Goal: Information Seeking & Learning: Learn about a topic

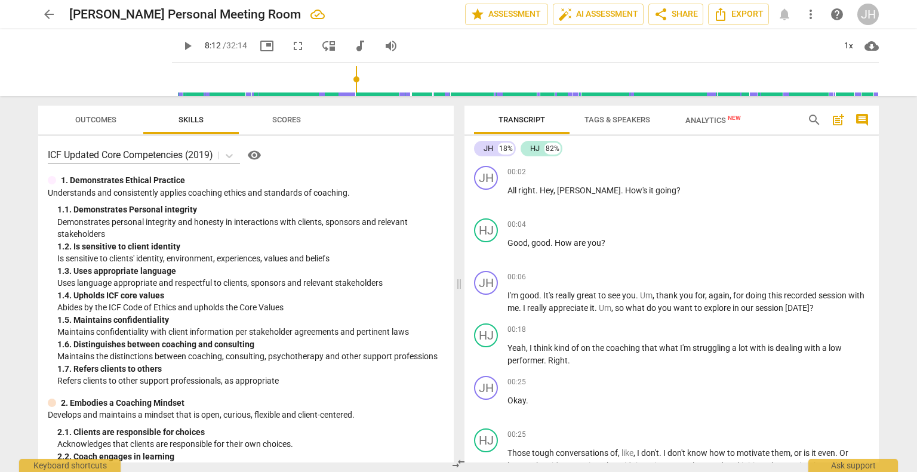
scroll to position [1756, 0]
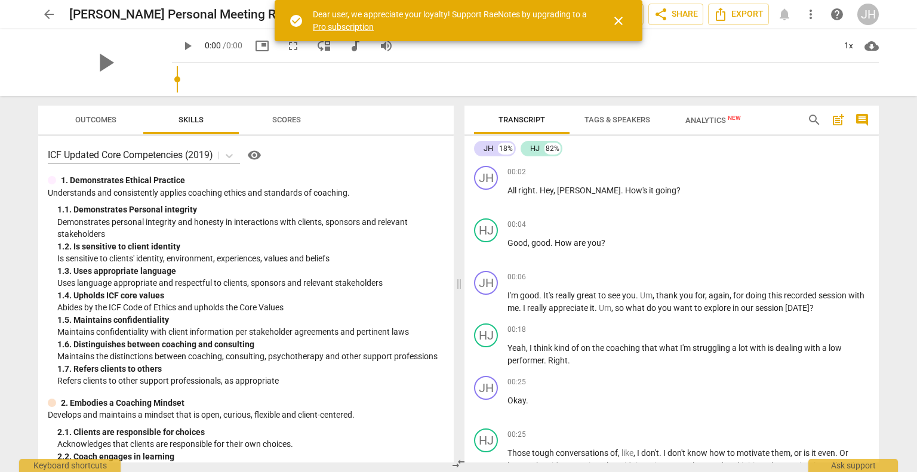
click at [618, 23] on span "close" at bounding box center [618, 21] width 14 height 14
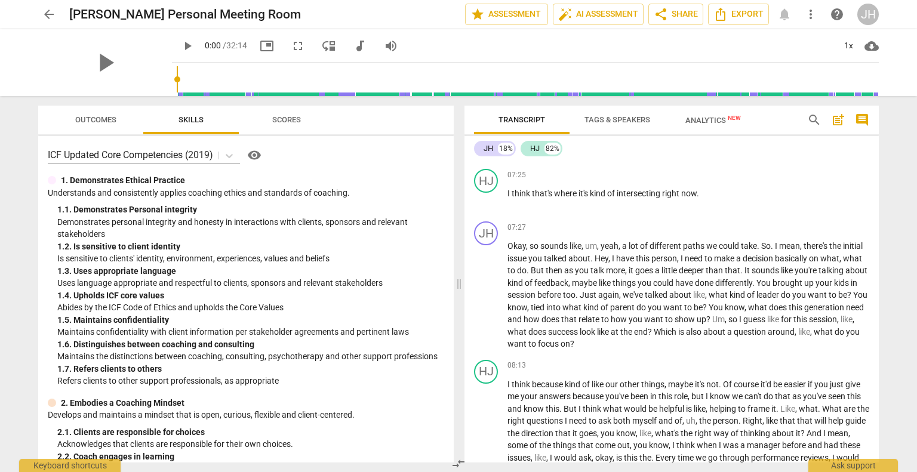
scroll to position [1713, 0]
drag, startPoint x: 164, startPoint y: 81, endPoint x: 309, endPoint y: 82, distance: 145.6
click at [309, 82] on input "range" at bounding box center [528, 79] width 702 height 38
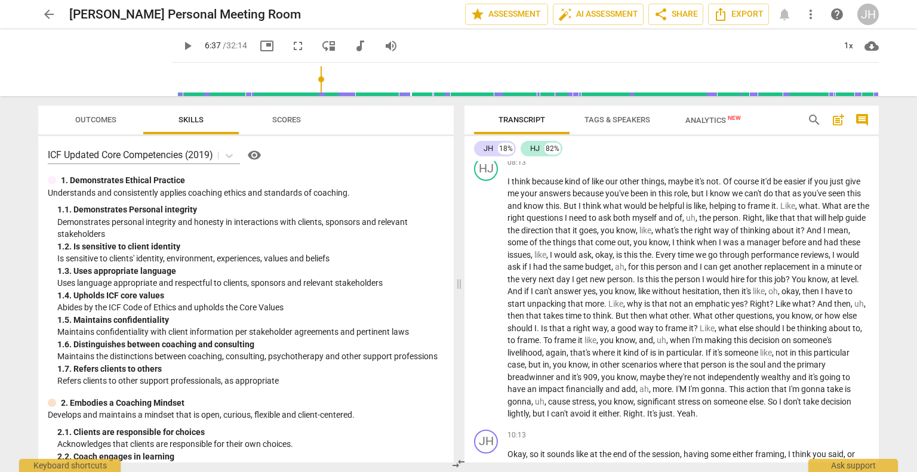
scroll to position [1916, 0]
drag, startPoint x: 307, startPoint y: 82, endPoint x: 345, endPoint y: 79, distance: 37.7
click at [345, 79] on input "range" at bounding box center [528, 79] width 702 height 38
drag, startPoint x: 345, startPoint y: 79, endPoint x: 336, endPoint y: 81, distance: 9.1
click at [336, 81] on input "range" at bounding box center [528, 79] width 702 height 38
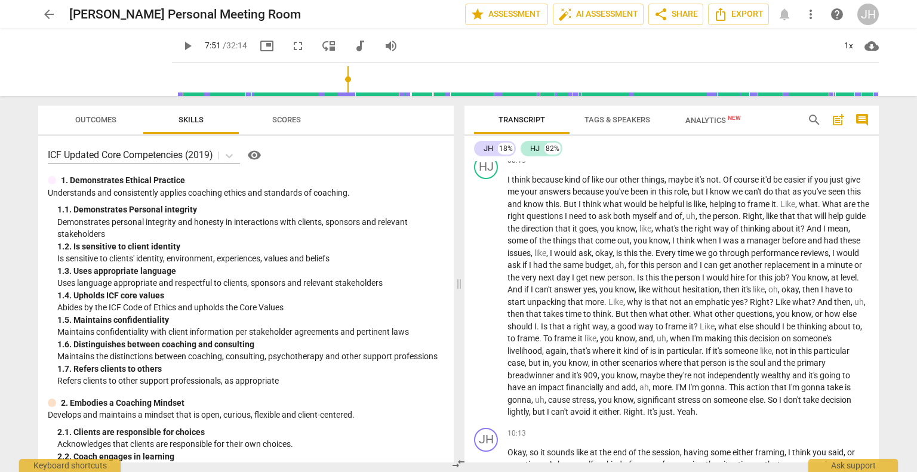
click at [180, 44] on span "play_arrow" at bounding box center [187, 46] width 14 height 14
click at [180, 44] on span "pause" at bounding box center [187, 46] width 14 height 14
click at [180, 48] on span "play_arrow" at bounding box center [187, 46] width 14 height 14
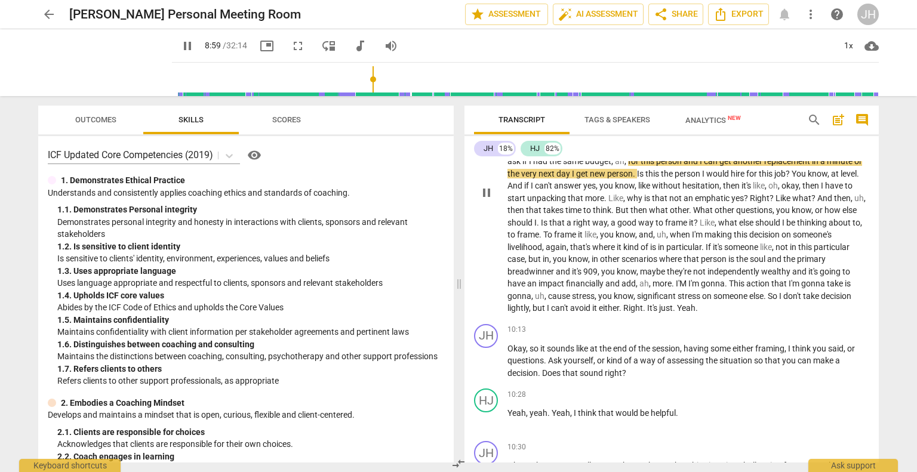
scroll to position [2023, 0]
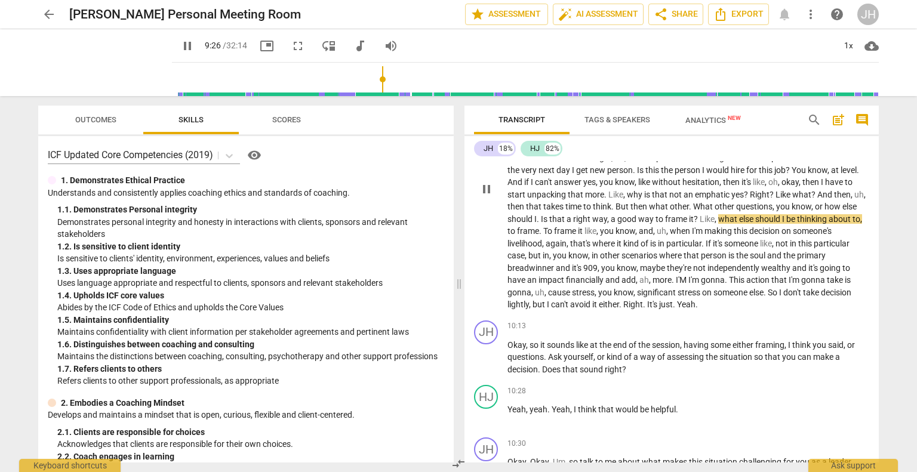
click at [541, 224] on span "." at bounding box center [538, 219] width 4 height 10
type input "567"
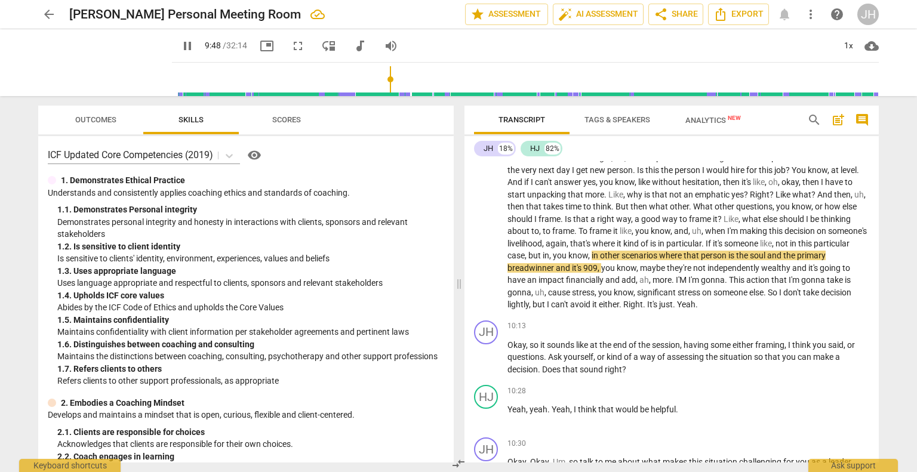
click at [180, 47] on span "pause" at bounding box center [187, 46] width 14 height 14
type input "588"
click at [767, 260] on span "soul" at bounding box center [757, 256] width 17 height 10
click at [180, 46] on span "play_arrow" at bounding box center [187, 46] width 14 height 14
click at [380, 85] on input "range" at bounding box center [528, 79] width 702 height 38
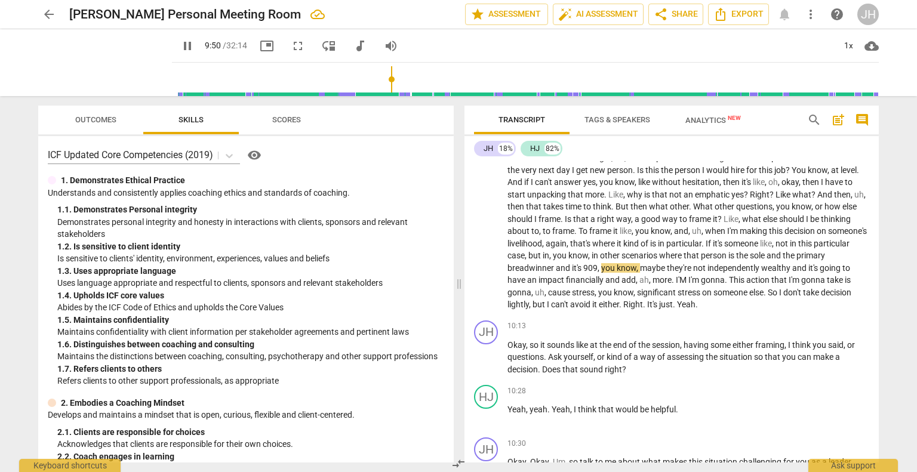
drag, startPoint x: 437, startPoint y: 160, endPoint x: 431, endPoint y: 159, distance: 6.0
click at [431, 159] on div "ICF Updated Core Competencies (2019) visibility" at bounding box center [246, 155] width 396 height 19
click at [377, 79] on input "range" at bounding box center [528, 79] width 702 height 38
click at [180, 48] on span "pause" at bounding box center [187, 46] width 14 height 14
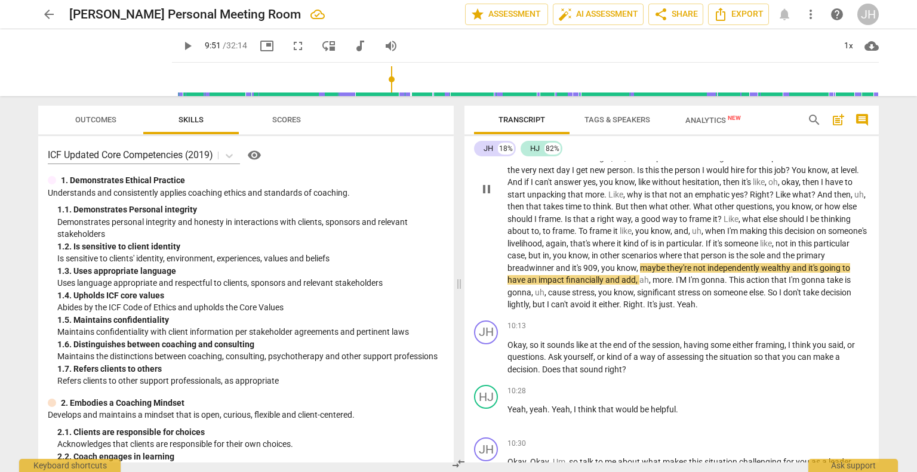
type input "591"
click at [597, 273] on span "909" at bounding box center [590, 268] width 14 height 10
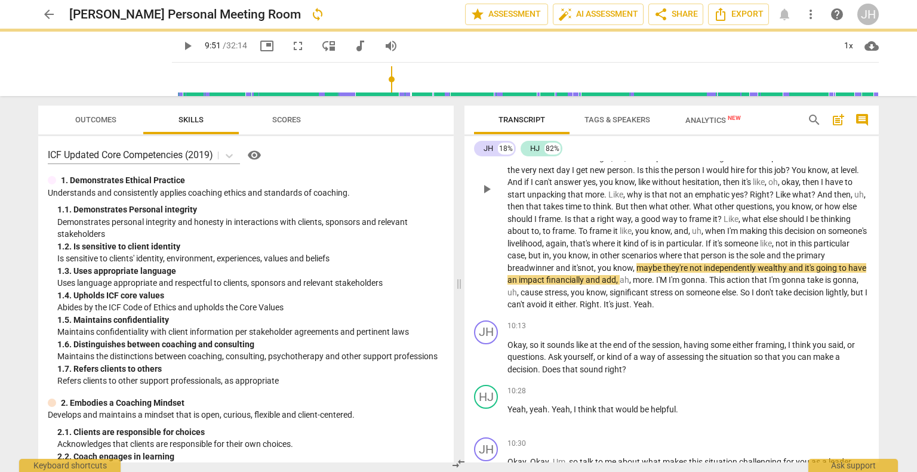
click at [180, 43] on span "play_arrow" at bounding box center [187, 46] width 14 height 14
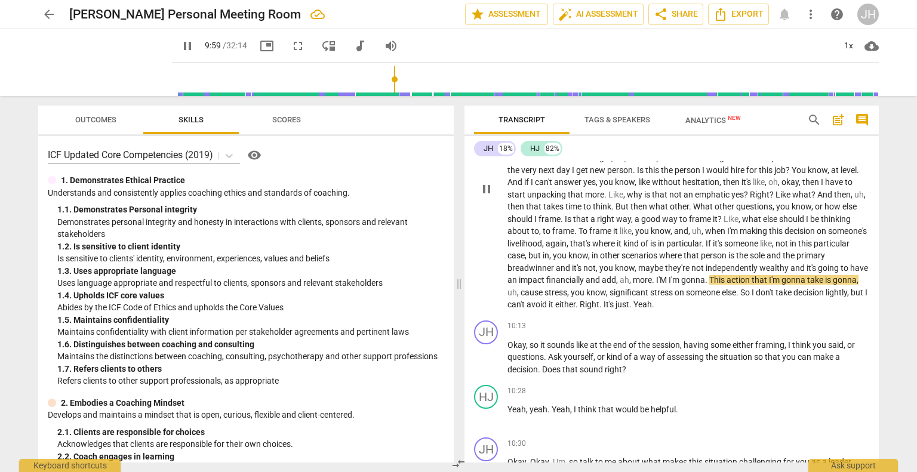
click at [668, 285] on span "I'M" at bounding box center [662, 280] width 13 height 10
type input "600"
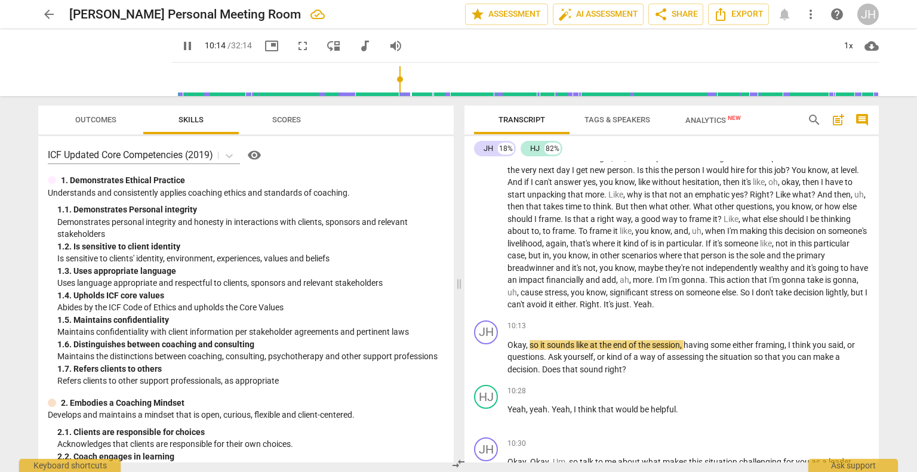
click at [180, 43] on span "pause" at bounding box center [187, 46] width 14 height 14
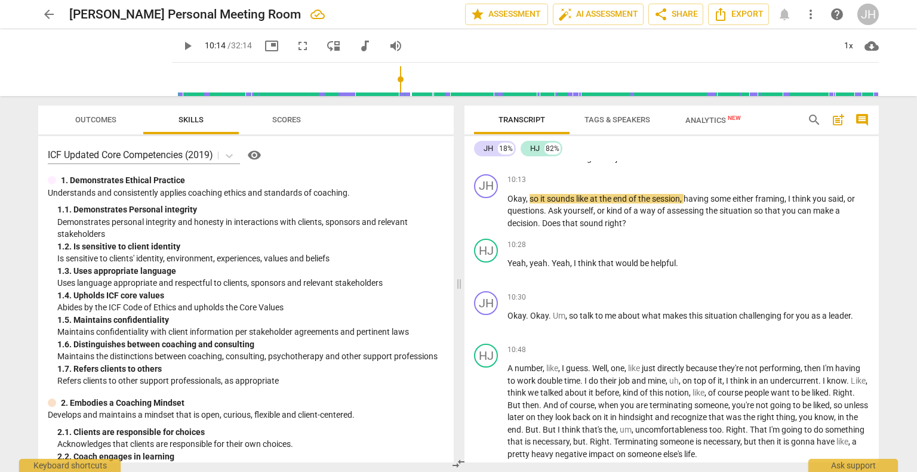
scroll to position [2174, 0]
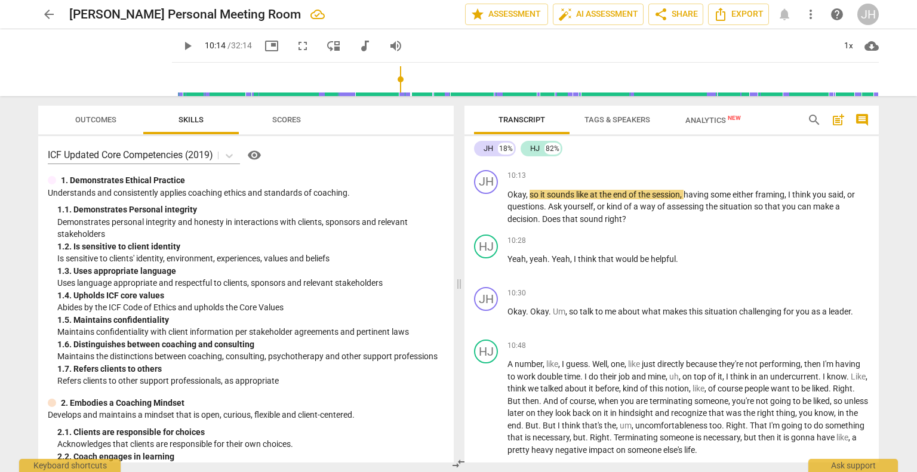
click at [180, 49] on span "play_arrow" at bounding box center [187, 46] width 14 height 14
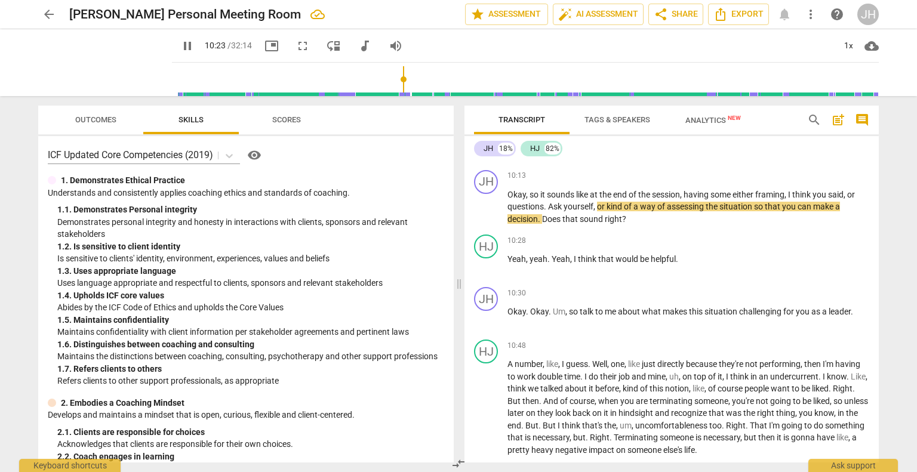
click at [180, 51] on span "pause" at bounding box center [187, 46] width 14 height 14
type input "624"
click at [553, 211] on span "Ask" at bounding box center [556, 207] width 16 height 10
click at [180, 45] on span "play_arrow" at bounding box center [187, 46] width 14 height 14
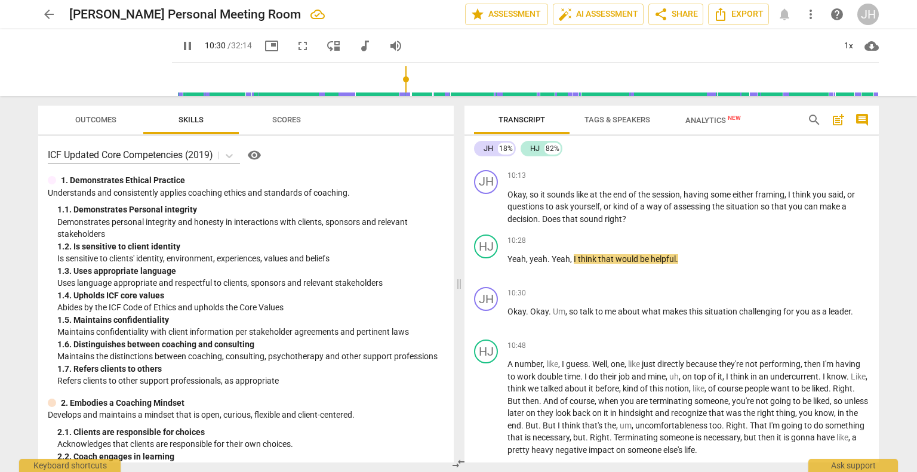
click at [180, 45] on span "pause" at bounding box center [187, 46] width 14 height 14
click at [180, 50] on span "play_arrow" at bounding box center [187, 46] width 14 height 14
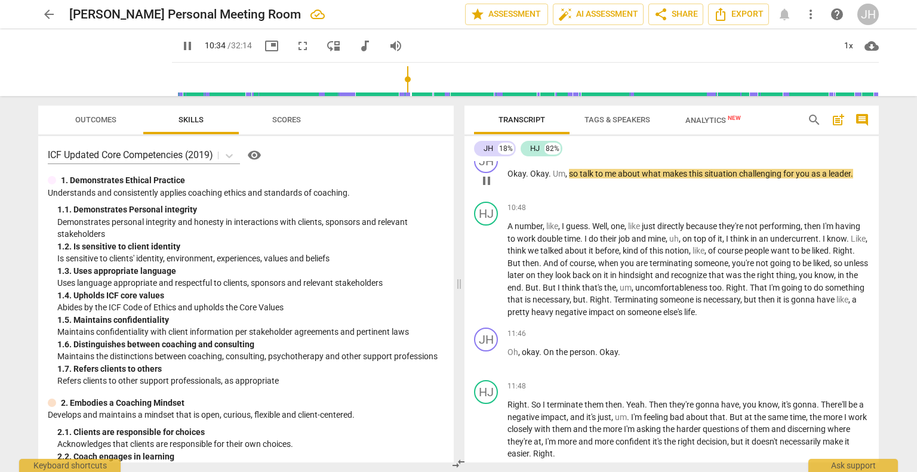
scroll to position [2312, 0]
click at [180, 48] on span "pause" at bounding box center [187, 46] width 14 height 14
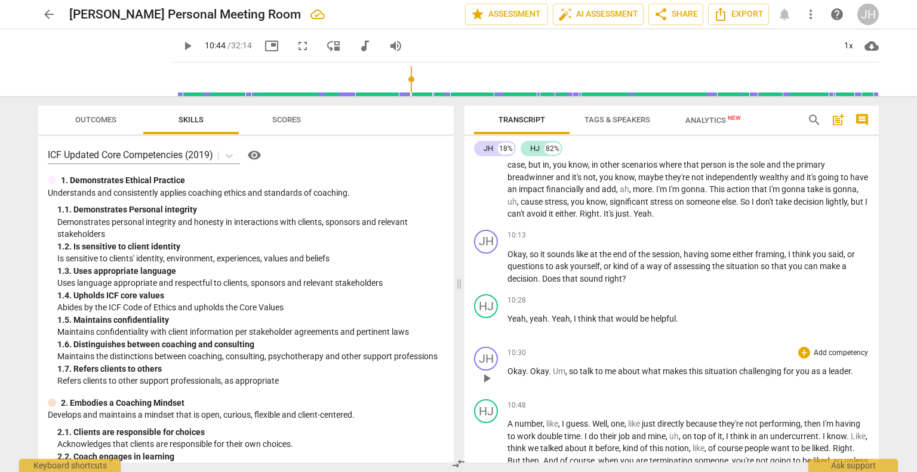
scroll to position [2134, 0]
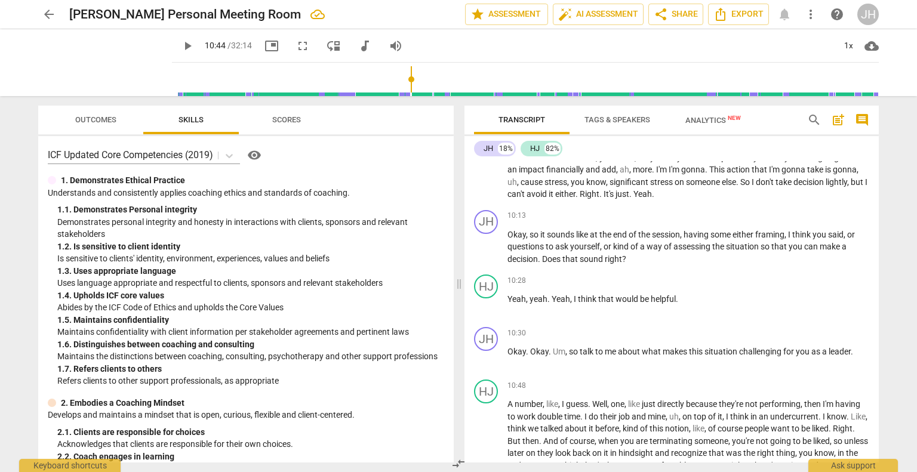
click at [177, 36] on button "play_arrow" at bounding box center [187, 45] width 21 height 21
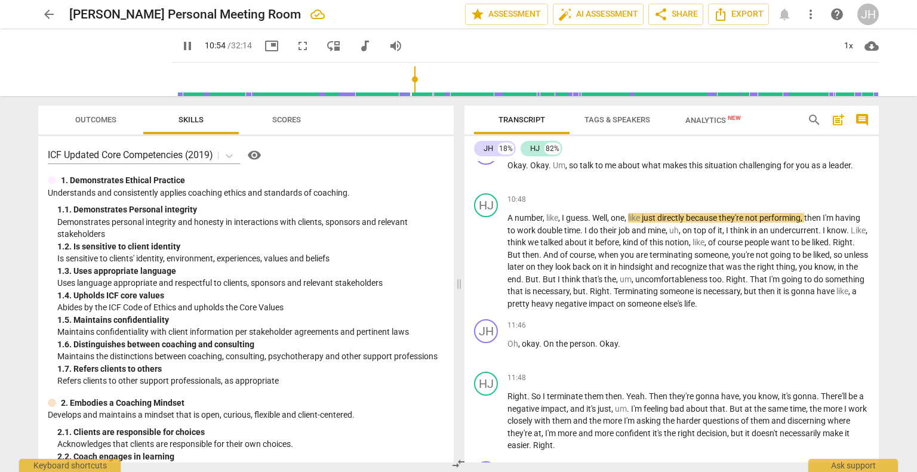
scroll to position [2325, 0]
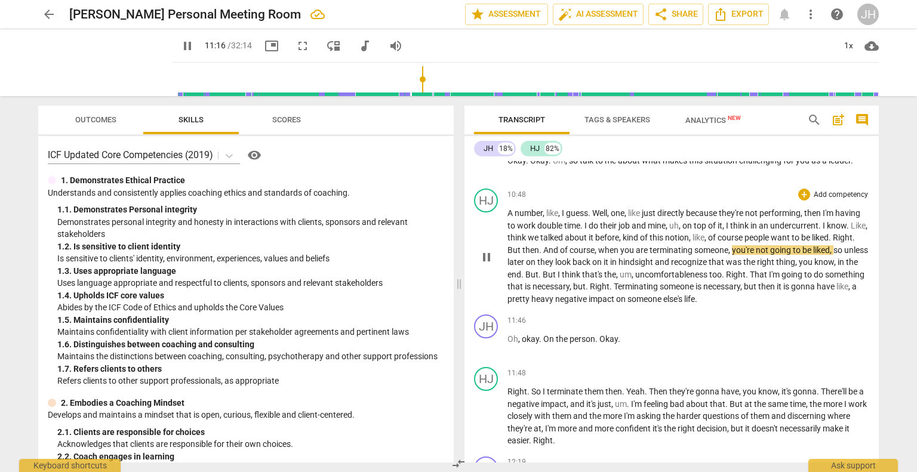
click at [560, 255] on span "And" at bounding box center [551, 250] width 17 height 10
type input "677"
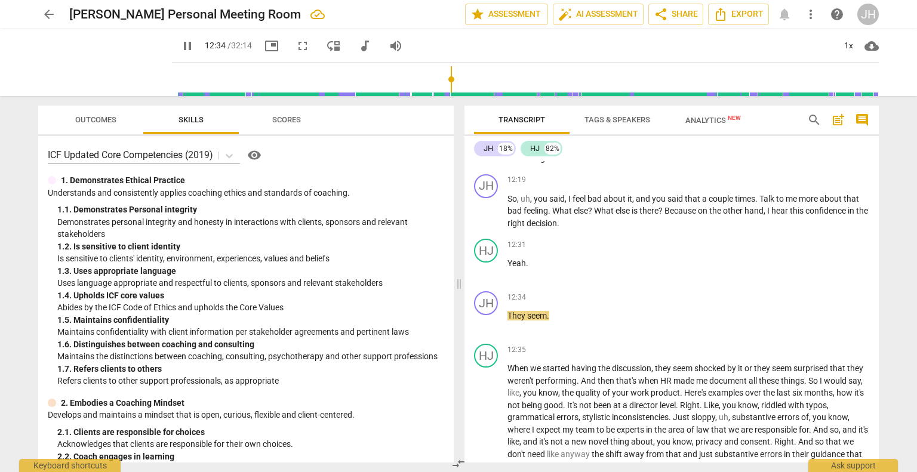
scroll to position [2608, 0]
click at [507, 372] on span "When" at bounding box center [518, 368] width 23 height 10
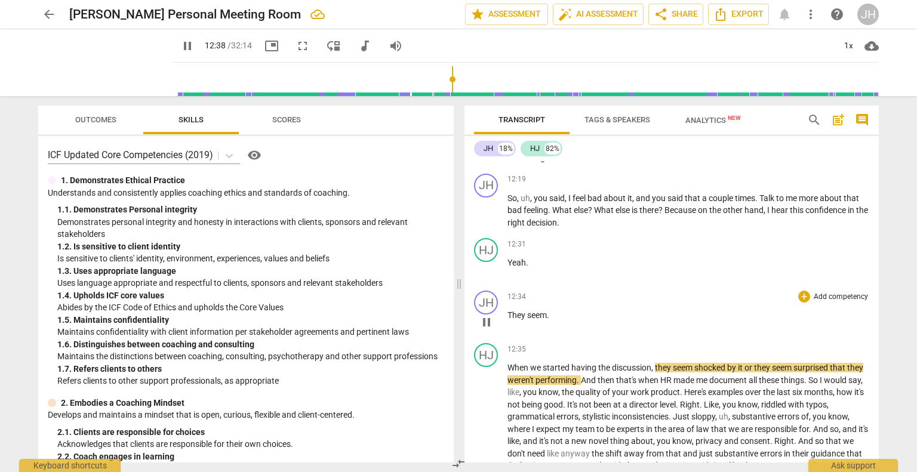
click at [534, 330] on div "12:34 + Add competency keyboard_arrow_right They seem ." at bounding box center [688, 312] width 362 height 43
click at [508, 372] on span "When" at bounding box center [518, 368] width 23 height 10
type input "761"
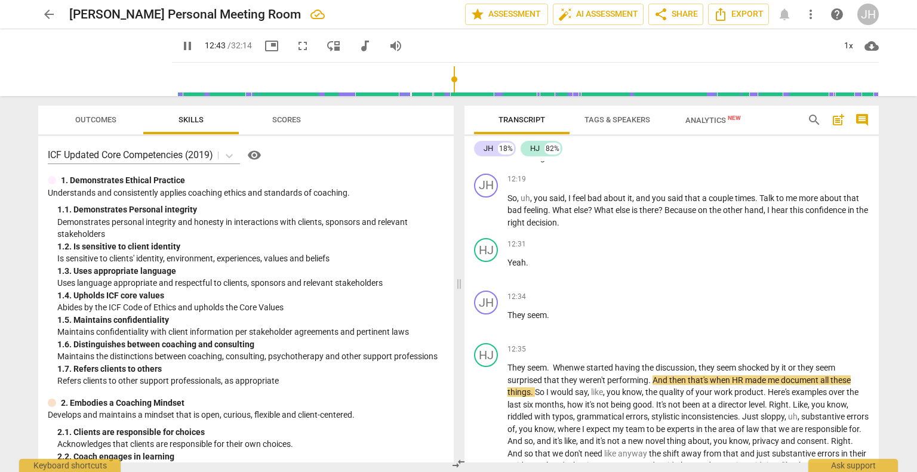
click at [177, 53] on button "pause" at bounding box center [187, 45] width 21 height 21
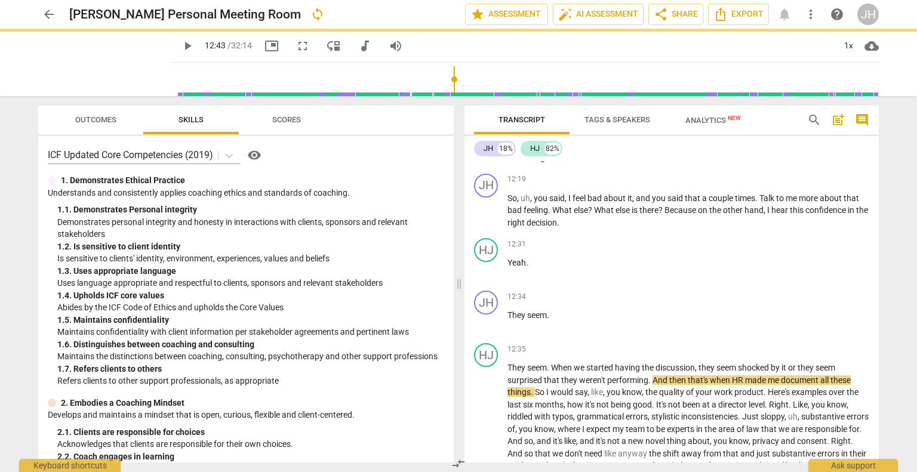
type input "764"
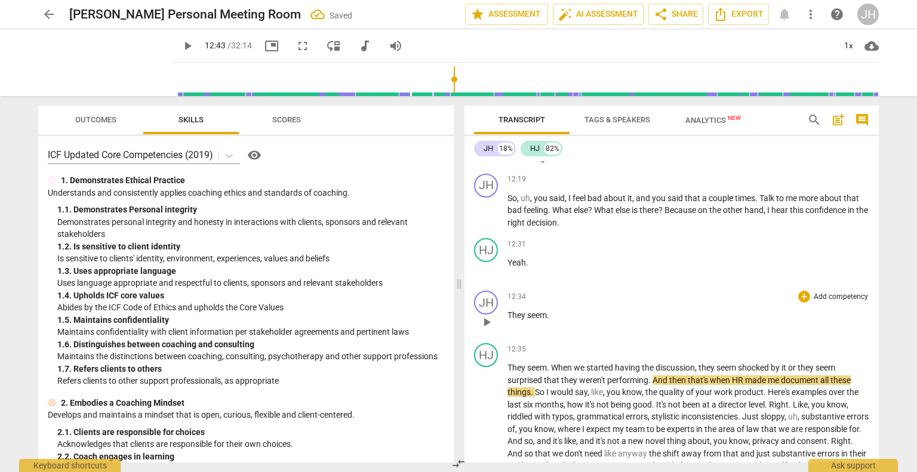
click at [606, 318] on p "They seem ." at bounding box center [688, 315] width 362 height 13
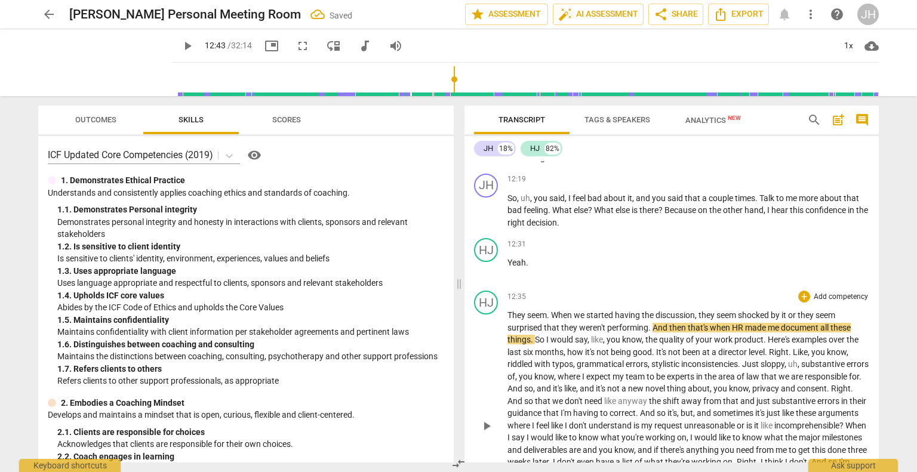
click at [507, 320] on span "They" at bounding box center [517, 315] width 20 height 10
click at [536, 269] on p "Yeah ." at bounding box center [688, 263] width 362 height 13
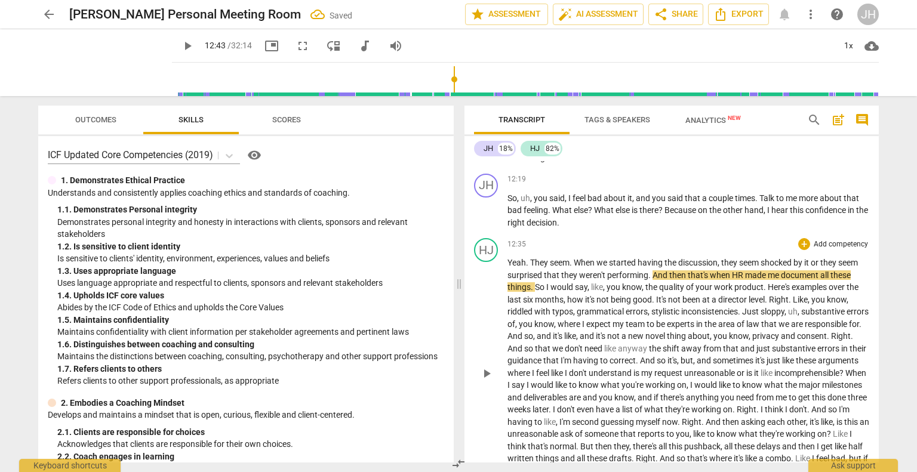
click at [507, 267] on span "Yeah" at bounding box center [516, 263] width 18 height 10
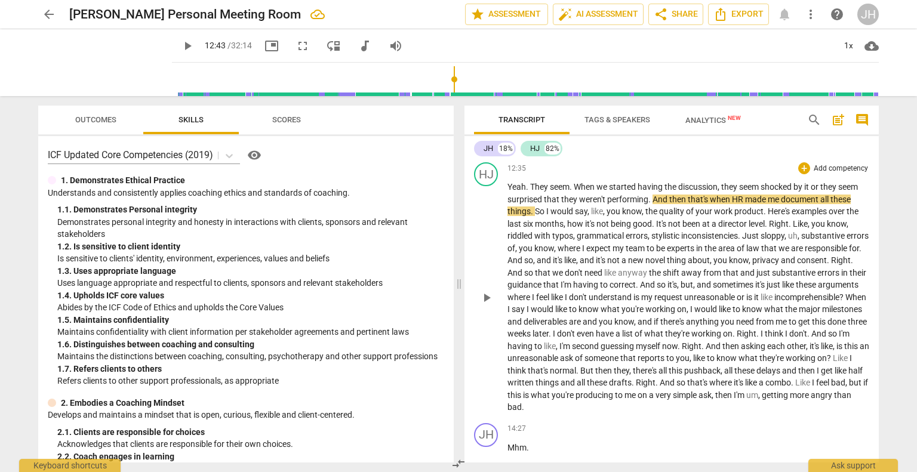
scroll to position [2690, 0]
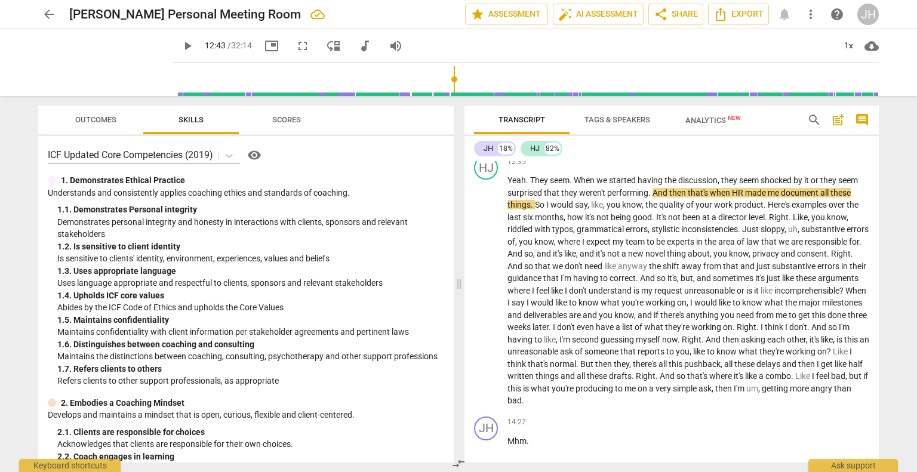
click at [180, 47] on span "play_arrow" at bounding box center [187, 46] width 14 height 14
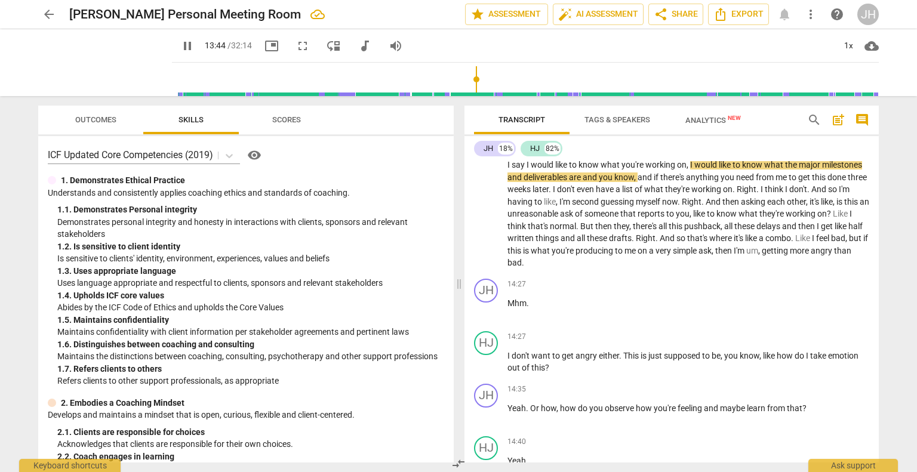
scroll to position [2838, 0]
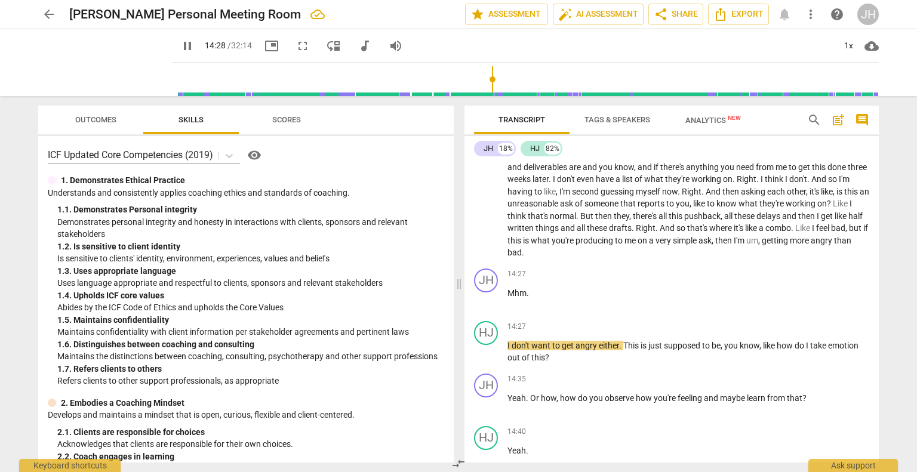
click at [522, 257] on span "bad" at bounding box center [514, 253] width 14 height 10
type input "869"
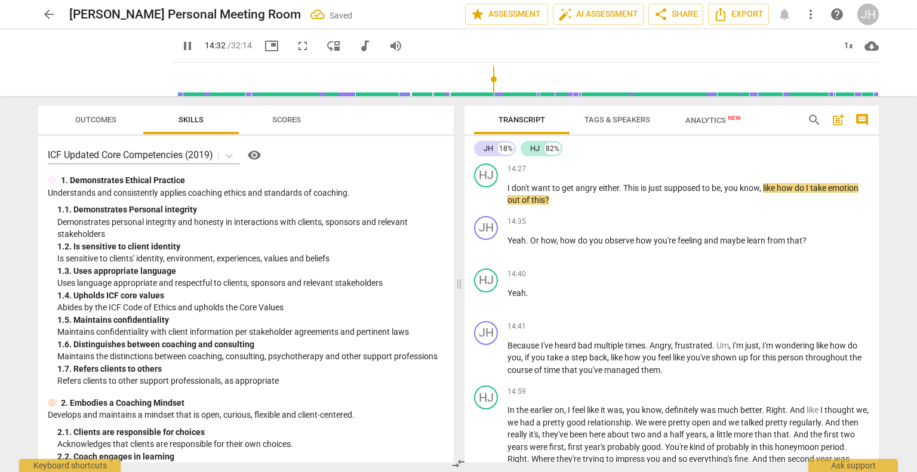
scroll to position [2999, 0]
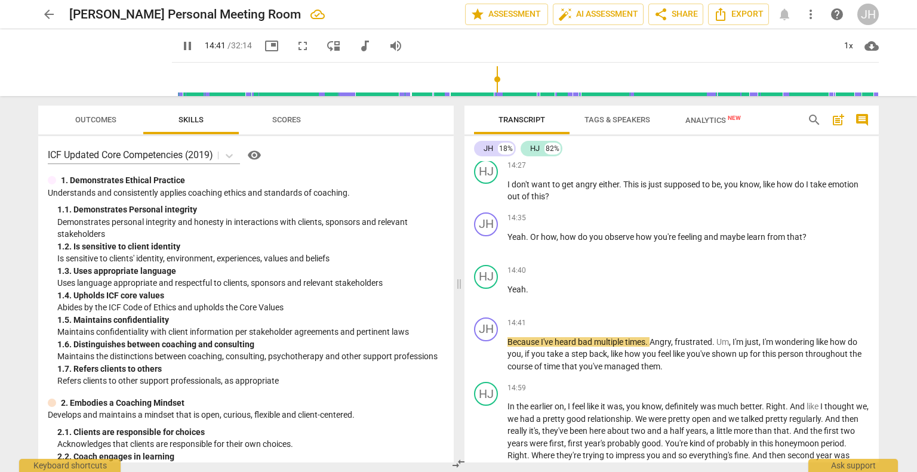
click at [180, 49] on span "pause" at bounding box center [187, 46] width 14 height 14
type input "882"
click at [664, 369] on p "Because I've heard bad multiple times . Angry , frustrated . Um , I'm just , I'…" at bounding box center [688, 354] width 362 height 37
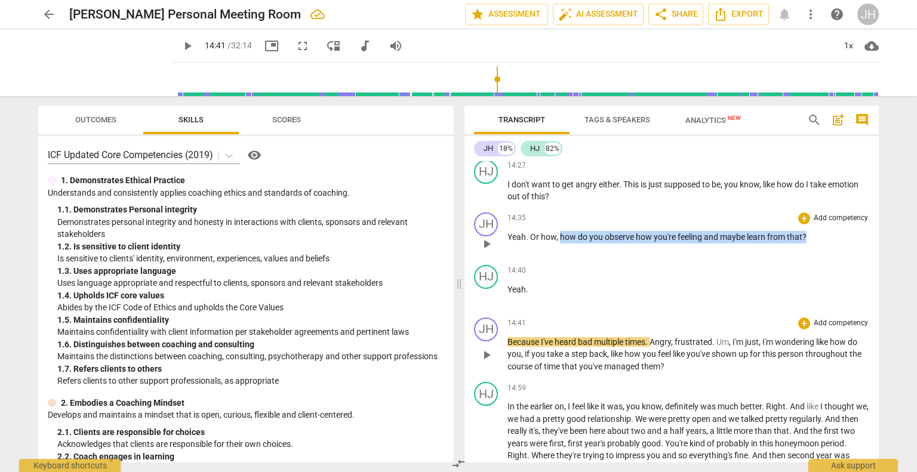
drag, startPoint x: 560, startPoint y: 239, endPoint x: 806, endPoint y: 249, distance: 245.5
click at [806, 249] on div "14:35 + Add competency keyboard_arrow_right Yeah . Or how , how do you observe …" at bounding box center [688, 233] width 362 height 43
copy p "how do you observe how you're feeling and maybe learn from that ?"
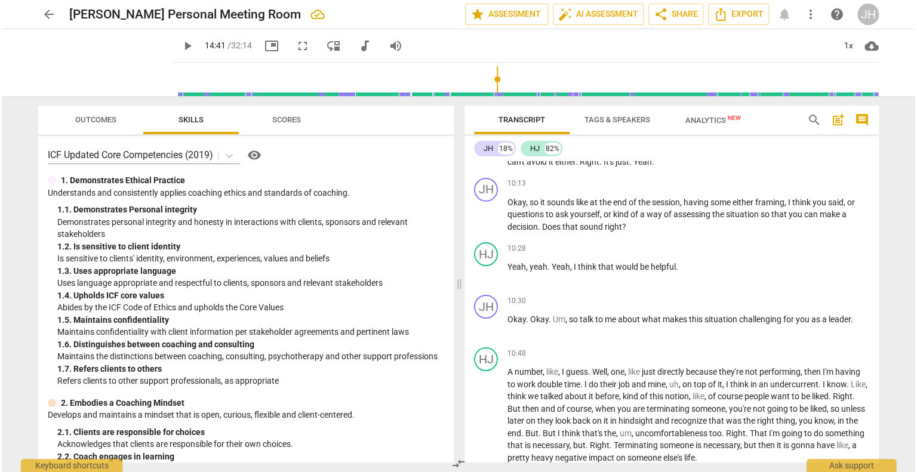
scroll to position [2162, 0]
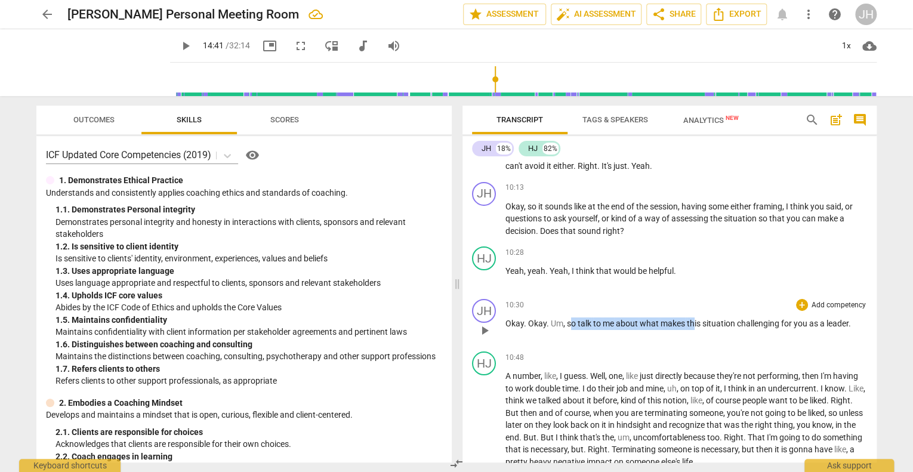
drag, startPoint x: 569, startPoint y: 328, endPoint x: 692, endPoint y: 334, distance: 123.1
click at [692, 330] on p "Okay . Okay . Um , so talk to me about what makes this situation challenging fo…" at bounding box center [686, 323] width 362 height 13
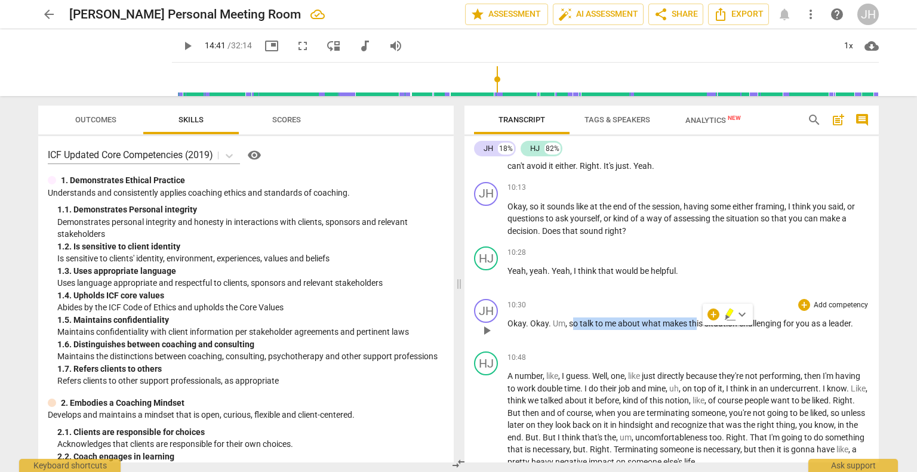
click at [692, 330] on p "Okay . Okay . Um , so talk to me about what makes this situation challenging fo…" at bounding box center [688, 323] width 362 height 13
drag, startPoint x: 646, startPoint y: 334, endPoint x: 815, endPoint y: 335, distance: 168.3
click at [815, 330] on p "Okay . Okay . Um , so talk to me about what makes this situation challenging fo…" at bounding box center [688, 323] width 362 height 13
